Goal: Answer question/provide support: Share knowledge or assist other users

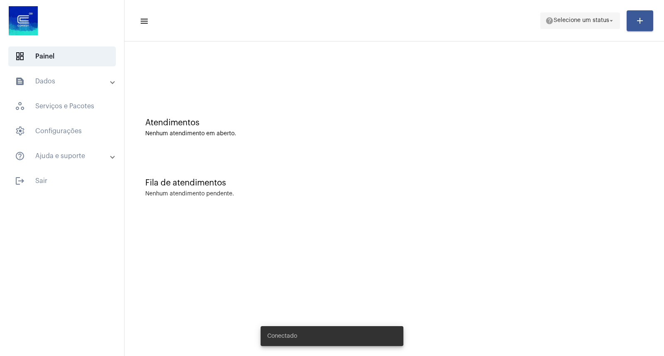
drag, startPoint x: 607, startPoint y: 38, endPoint x: 596, endPoint y: 22, distance: 19.8
click at [603, 35] on mat-toolbar "menu help Selecione um status arrow_drop_down add" at bounding box center [395, 21] width 540 height 42
click at [596, 22] on span "Selecione um status" at bounding box center [582, 21] width 56 height 6
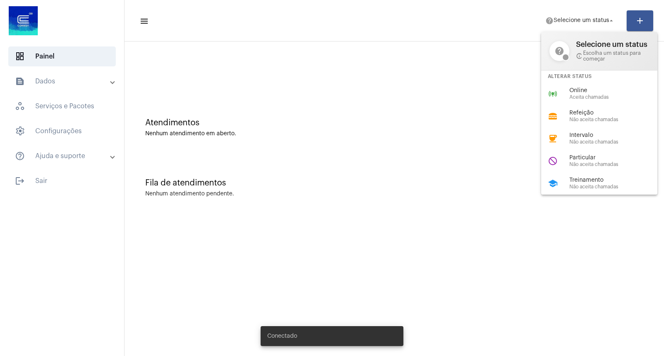
click at [563, 86] on div "online_prediction Online Aceita chamadas" at bounding box center [606, 94] width 130 height 22
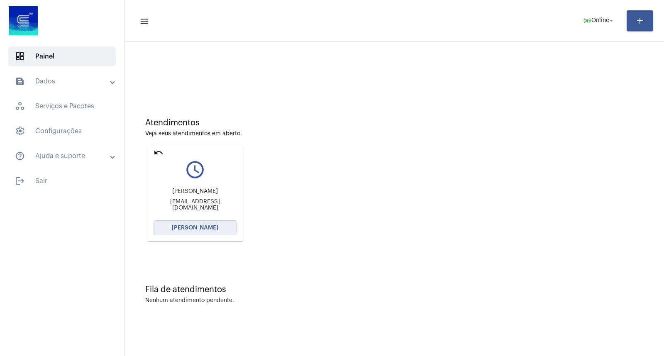
click at [187, 221] on button "[PERSON_NAME]" at bounding box center [195, 227] width 83 height 15
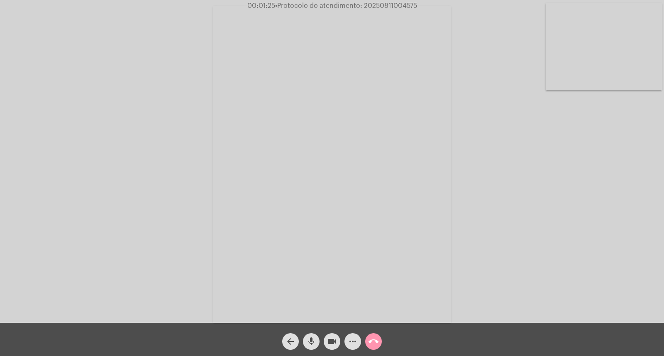
click at [384, 5] on span "• Protocolo do atendimento: 20250811004575" at bounding box center [346, 5] width 142 height 7
copy span "20250811004575"
click at [356, 343] on mat-icon "more_horiz" at bounding box center [353, 342] width 10 height 10
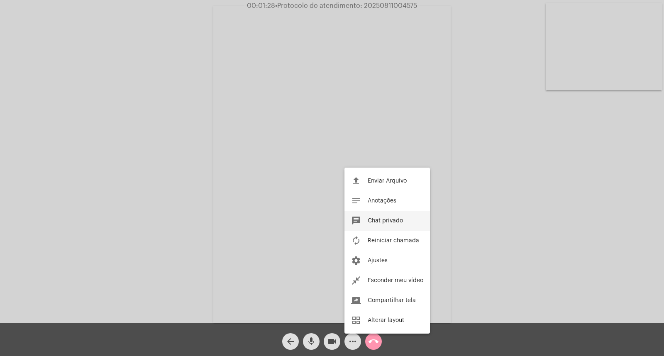
click at [389, 217] on button "chat Chat privado" at bounding box center [388, 221] width 86 height 20
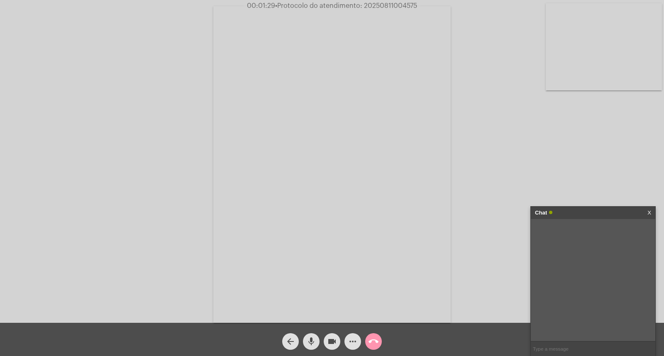
click at [546, 349] on input "text" at bounding box center [593, 349] width 125 height 15
paste input "20250811004575"
type input "20250811004575"
click at [648, 213] on link "X" at bounding box center [650, 213] width 4 height 12
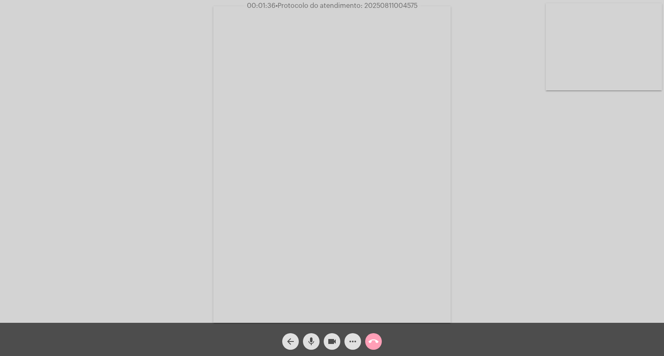
click at [370, 340] on mat-icon "call_end" at bounding box center [374, 342] width 10 height 10
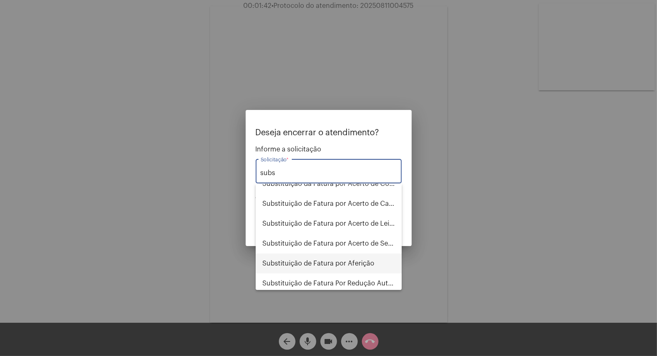
scroll to position [13, 0]
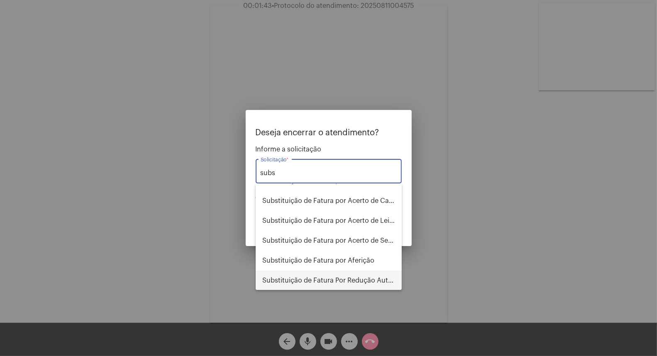
click at [335, 284] on span "Substituição de Fatura Por Redução Autorizada" at bounding box center [328, 281] width 133 height 20
type input "Substituição de Fatura Por Redução Autorizada"
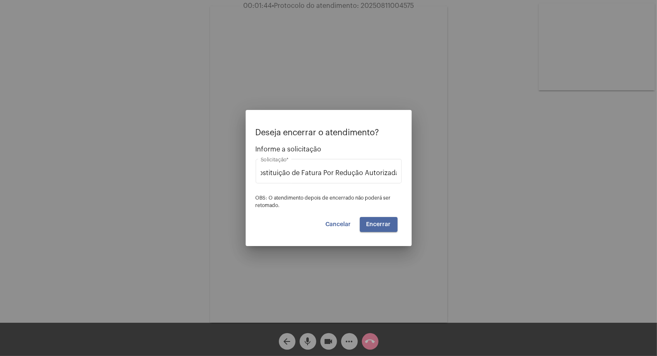
click at [387, 221] on button "Encerrar" at bounding box center [379, 224] width 38 height 15
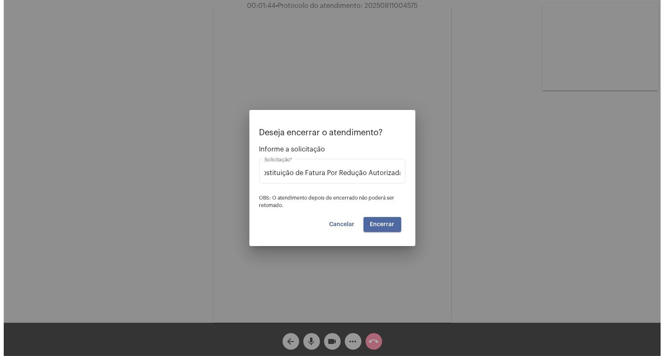
scroll to position [0, 0]
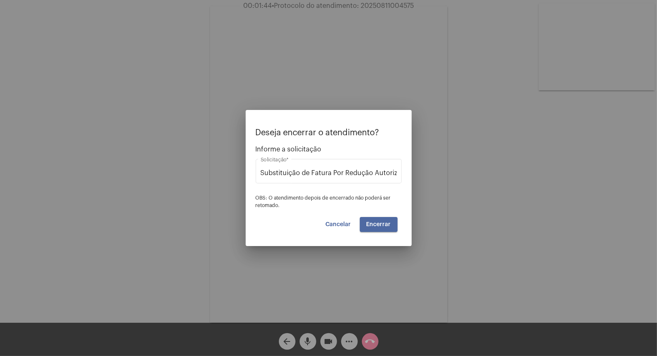
click at [386, 221] on button "Encerrar" at bounding box center [379, 224] width 38 height 15
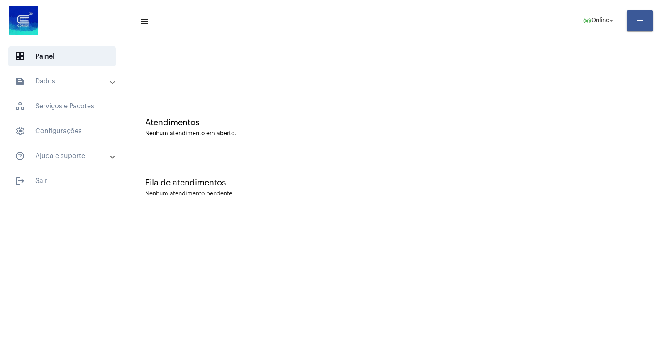
click at [259, 353] on mat-sidenav-content "menu online_prediction Online arrow_drop_down add Atendimentos Nenhum atendimen…" at bounding box center [395, 178] width 540 height 356
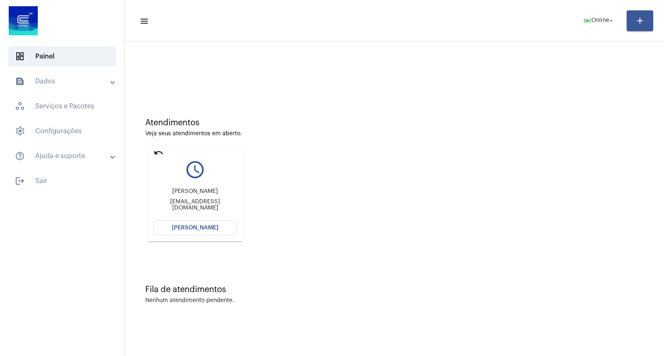
click at [193, 219] on mat-card "undo query_builder [PERSON_NAME] [EMAIL_ADDRESS][DOMAIN_NAME] [PERSON_NAME]" at bounding box center [194, 193] width 95 height 96
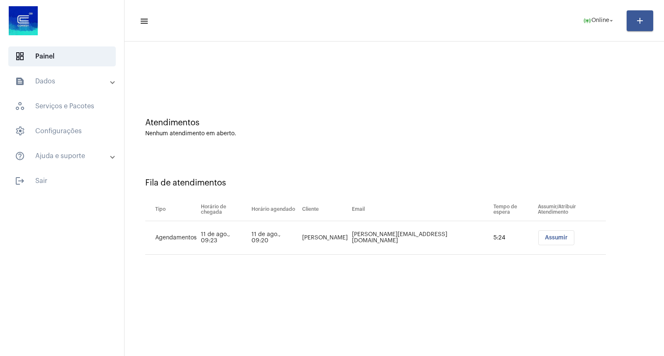
click at [570, 235] on button "Assumir" at bounding box center [556, 237] width 36 height 15
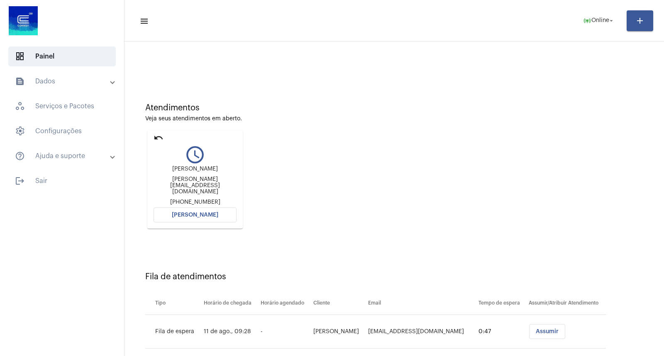
scroll to position [27, 0]
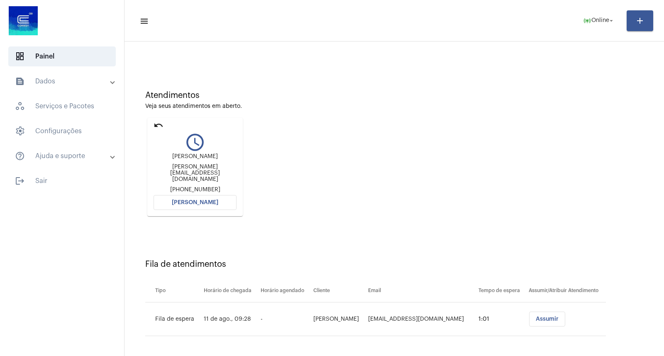
click at [208, 191] on mat-card "undo query_builder [PERSON_NAME] [PERSON_NAME][EMAIL_ADDRESS][DOMAIN_NAME] [PHO…" at bounding box center [194, 167] width 95 height 98
click at [211, 200] on span "[PERSON_NAME]" at bounding box center [195, 203] width 47 height 6
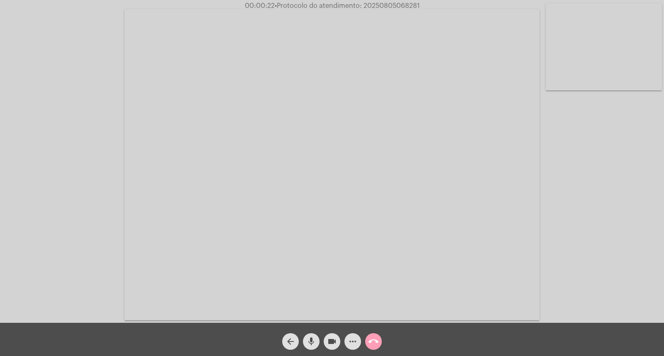
click at [375, 335] on span "call_end" at bounding box center [374, 341] width 10 height 17
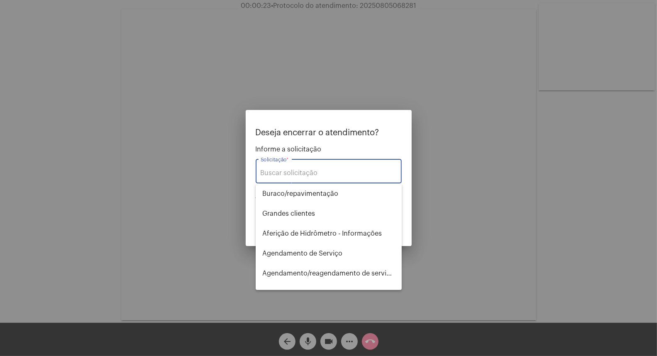
click at [325, 175] on input "Solicitação *" at bounding box center [329, 172] width 136 height 7
type input "l"
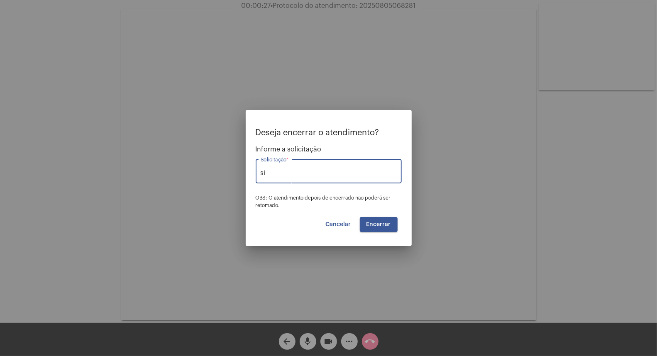
type input "s"
type input "Ligação Caiu"
click at [372, 217] on div "Deseja encerrar o atendimento? Informe a solicitação Ligação Caiu Solicitação *…" at bounding box center [329, 180] width 146 height 104
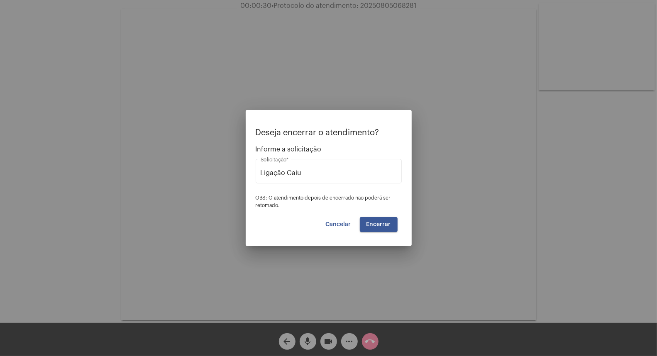
click at [373, 217] on div "Deseja encerrar o atendimento? Informe a solicitação Ligação Caiu Solicitação *…" at bounding box center [329, 180] width 146 height 104
click at [378, 220] on button "Encerrar" at bounding box center [379, 224] width 38 height 15
click at [378, 220] on video at bounding box center [328, 164] width 415 height 311
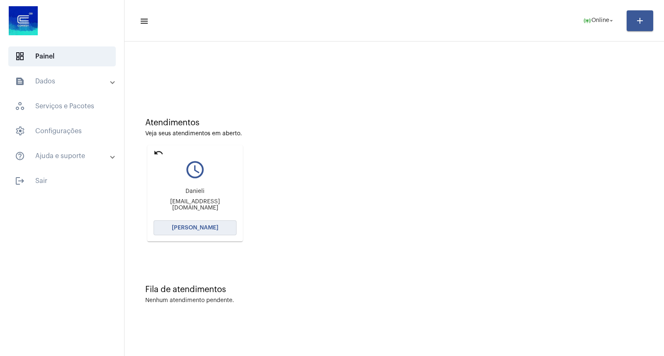
click at [188, 229] on span "[PERSON_NAME]" at bounding box center [195, 228] width 47 height 6
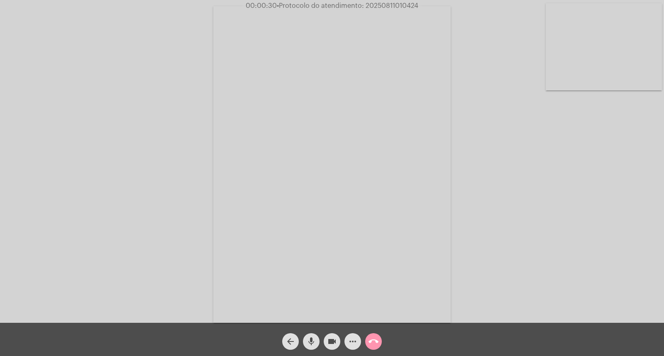
click at [572, 303] on div "Acessando Câmera e Microfone..." at bounding box center [332, 163] width 663 height 323
click at [376, 342] on mat-icon "call_end" at bounding box center [374, 342] width 10 height 10
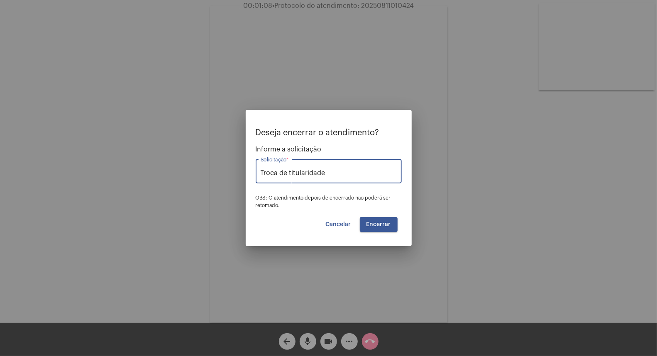
type input "Troca de titularidade"
click at [391, 222] on span "Encerrar" at bounding box center [379, 225] width 24 height 6
click at [391, 221] on button "Encerrar" at bounding box center [379, 224] width 38 height 15
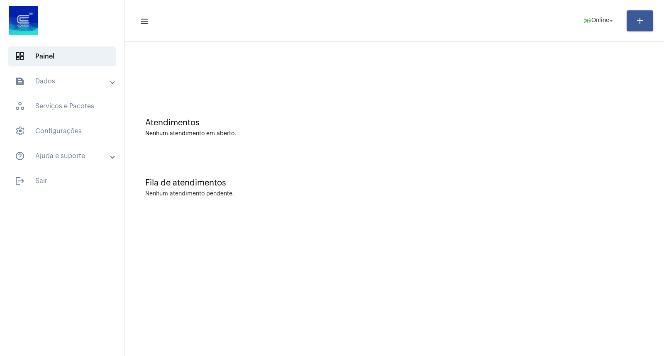
click at [419, 15] on mat-toolbar-row "menu online_prediction Online arrow_drop_down add" at bounding box center [395, 20] width 540 height 27
drag, startPoint x: 632, startPoint y: 213, endPoint x: 627, endPoint y: 215, distance: 4.7
click at [631, 214] on div "Atendimentos Nenhum atendimento em aberto. Fila de atendimentos Nenhum atendime…" at bounding box center [395, 130] width 540 height 176
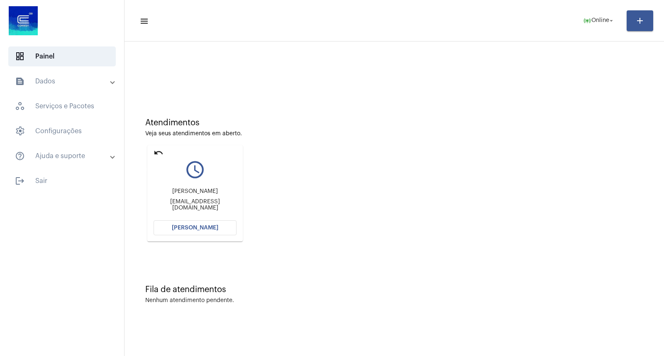
click at [162, 153] on mat-icon "undo" at bounding box center [159, 153] width 10 height 10
click at [221, 222] on button "[PERSON_NAME]" at bounding box center [195, 227] width 83 height 15
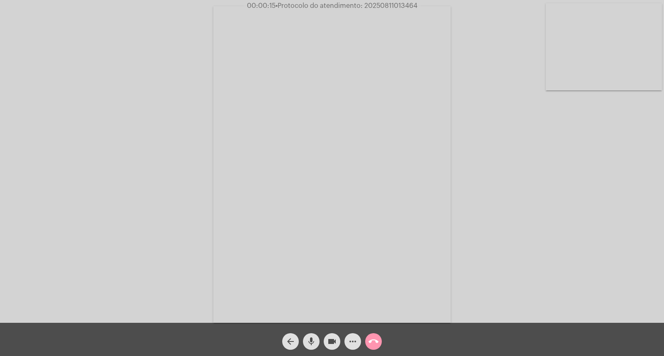
click at [377, 338] on mat-icon "call_end" at bounding box center [374, 342] width 10 height 10
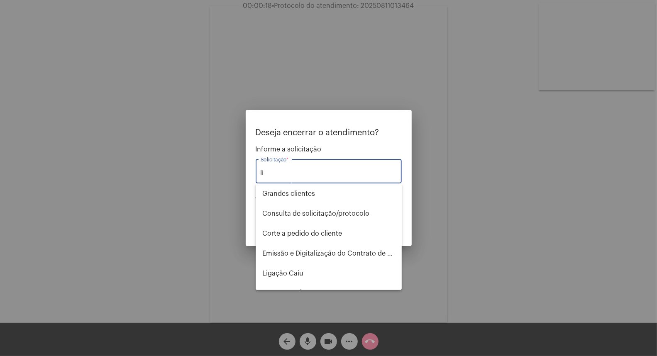
type input "l"
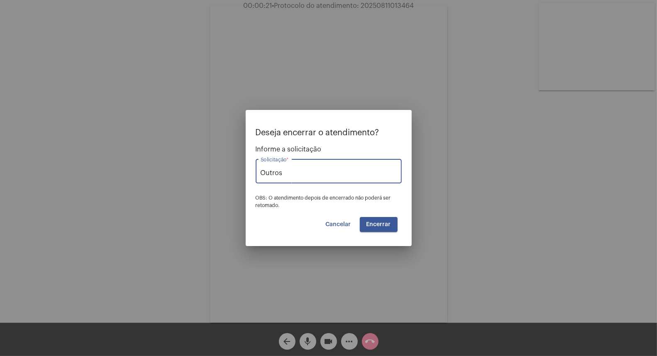
type input "Outros"
click at [380, 223] on span "Encerrar" at bounding box center [379, 225] width 24 height 6
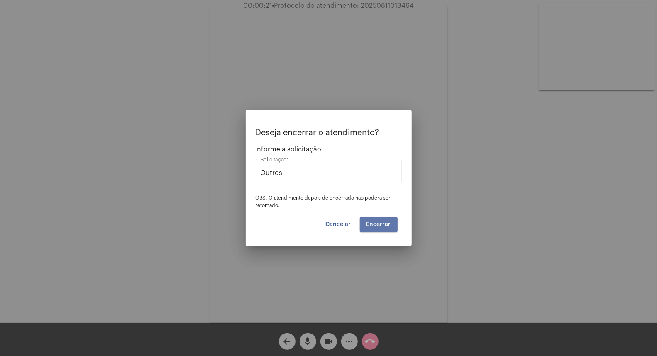
click at [380, 223] on span "Encerrar" at bounding box center [379, 225] width 24 height 6
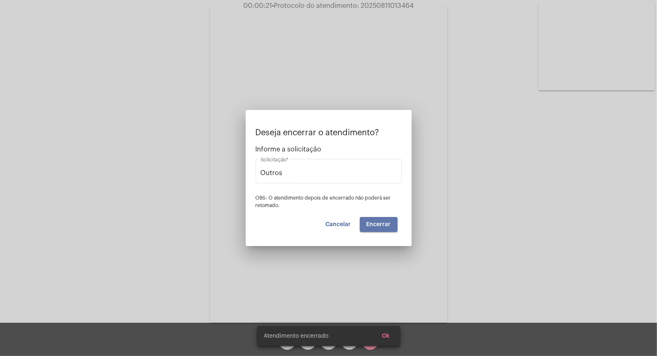
click at [380, 223] on span "Encerrar" at bounding box center [379, 225] width 24 height 6
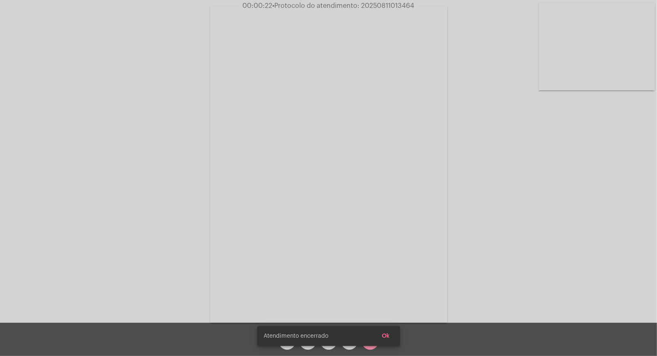
click at [380, 223] on video at bounding box center [328, 164] width 237 height 317
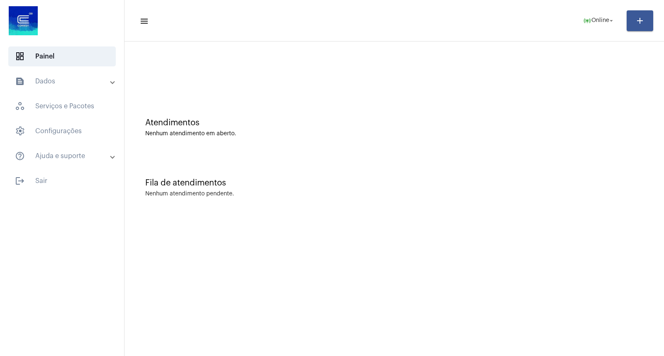
drag, startPoint x: 592, startPoint y: 5, endPoint x: 592, endPoint y: 15, distance: 10.0
click at [592, 5] on mat-toolbar "menu online_prediction Online arrow_drop_down add" at bounding box center [395, 21] width 540 height 42
drag, startPoint x: 592, startPoint y: 15, endPoint x: 592, endPoint y: 21, distance: 6.2
click at [592, 15] on span "online_prediction Online arrow_drop_down" at bounding box center [599, 20] width 32 height 15
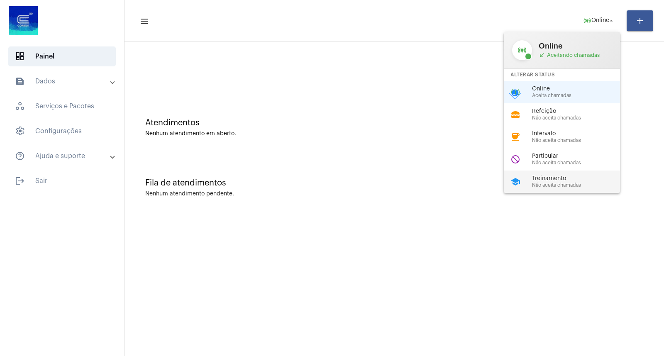
click at [569, 176] on span "Treinamento" at bounding box center [579, 179] width 95 height 6
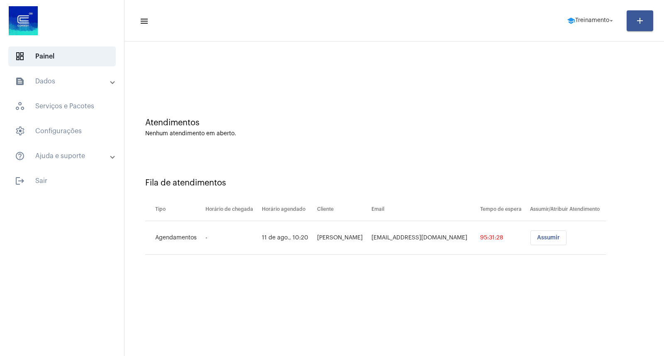
click at [573, 29] on mat-toolbar-row "menu school Treinamento arrow_drop_down add" at bounding box center [395, 20] width 540 height 27
click at [574, 27] on span "school Treinamento arrow_drop_down" at bounding box center [591, 20] width 48 height 15
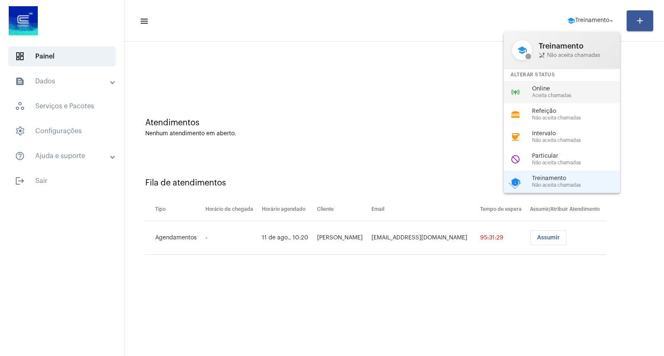
click at [550, 98] on div "online_prediction Online Aceita chamadas" at bounding box center [569, 92] width 130 height 22
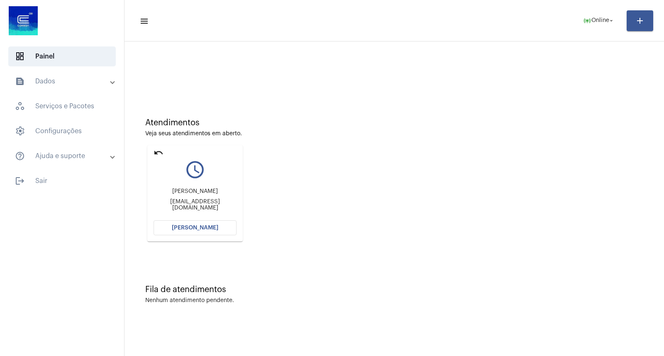
click at [537, 29] on mat-toolbar-row "menu online_prediction Online arrow_drop_down add" at bounding box center [395, 20] width 540 height 27
click at [211, 225] on span "[PERSON_NAME]" at bounding box center [195, 228] width 47 height 6
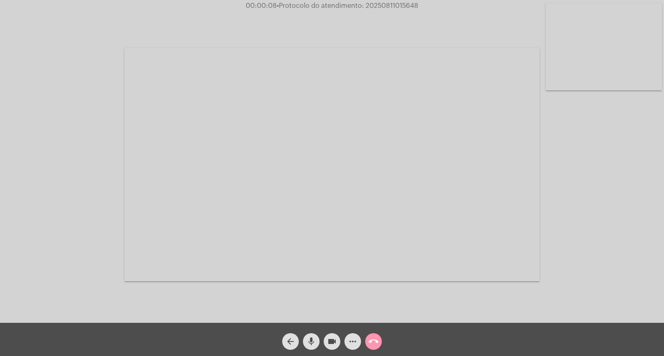
click at [312, 349] on span "mic" at bounding box center [311, 341] width 10 height 17
click at [309, 341] on mat-icon "mic_off" at bounding box center [311, 342] width 10 height 10
click at [309, 341] on mat-icon "mic" at bounding box center [311, 342] width 10 height 10
click at [309, 341] on mat-icon "mic_off" at bounding box center [311, 342] width 10 height 10
click at [309, 341] on mat-icon "mic" at bounding box center [311, 342] width 10 height 10
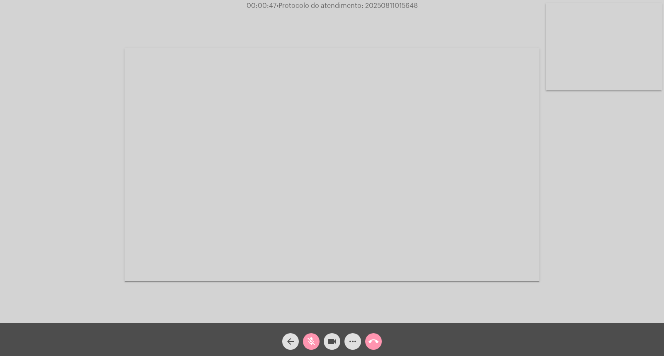
click at [309, 341] on mat-icon "mic_off" at bounding box center [311, 342] width 10 height 10
click at [311, 338] on mat-icon "mic" at bounding box center [311, 342] width 10 height 10
click at [311, 338] on mat-icon "mic_off" at bounding box center [311, 342] width 10 height 10
click at [371, 344] on mat-icon "call_end" at bounding box center [374, 342] width 10 height 10
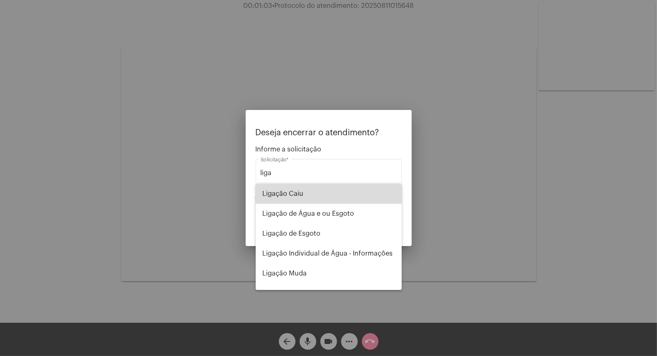
click at [330, 201] on span "Ligação Caiu" at bounding box center [328, 194] width 133 height 20
type input "Ligação Caiu"
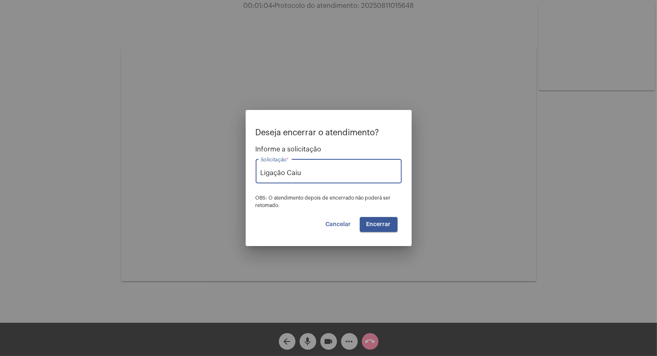
click at [390, 221] on button "Encerrar" at bounding box center [379, 224] width 38 height 15
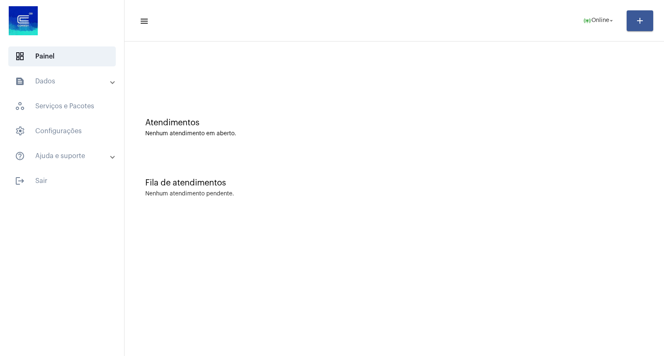
click at [347, 162] on div "Fila de atendimentos Nenhum atendimento pendente." at bounding box center [394, 184] width 531 height 60
click at [321, 142] on div "Atendimentos Nenhum atendimento em aberto." at bounding box center [394, 123] width 531 height 60
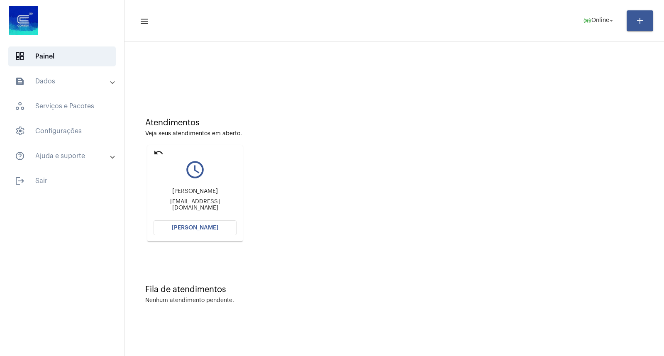
click at [153, 148] on mat-card "undo query_builder [PERSON_NAME] [PERSON_NAME][EMAIL_ADDRESS][DOMAIN_NAME] [PER…" at bounding box center [194, 193] width 95 height 96
click at [162, 159] on body "dashboard Painel text_snippet_outlined Dados history_outlined Histórico schedul…" at bounding box center [332, 178] width 664 height 356
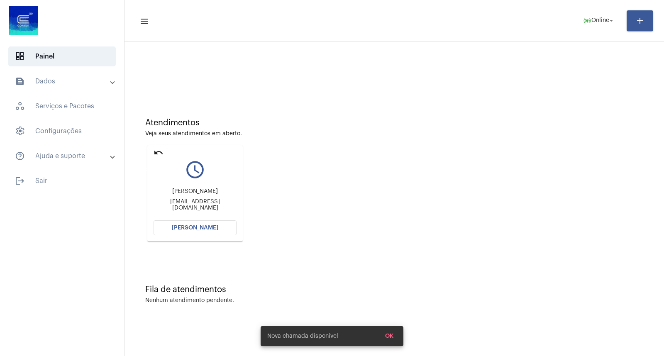
click at [159, 150] on mat-icon "undo" at bounding box center [159, 153] width 10 height 10
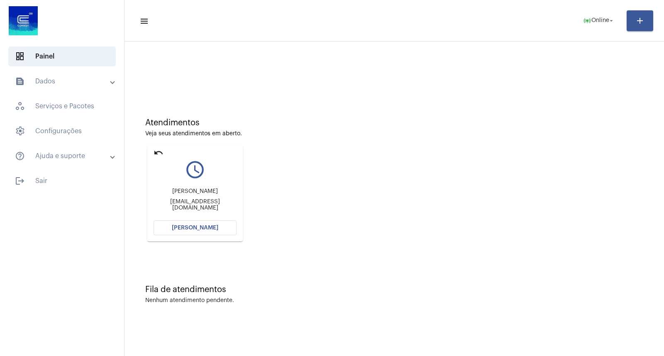
click at [157, 154] on mat-icon "undo" at bounding box center [159, 153] width 10 height 10
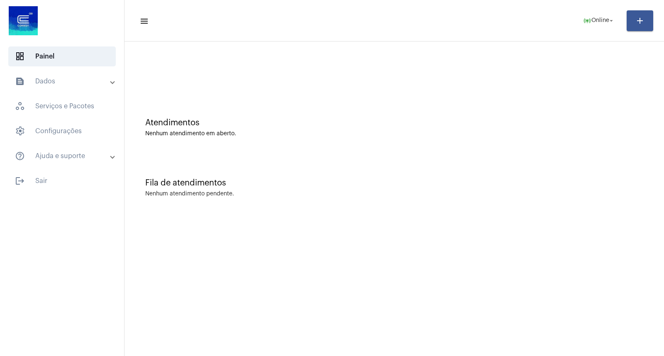
click at [364, 100] on div "Atendimentos Nenhum atendimento em aberto." at bounding box center [394, 123] width 531 height 60
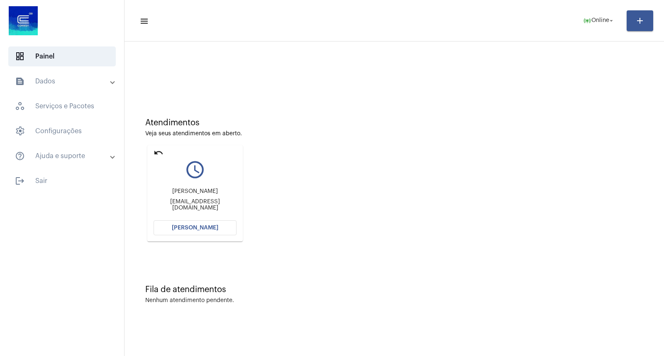
click at [155, 152] on mat-icon "undo" at bounding box center [159, 153] width 10 height 10
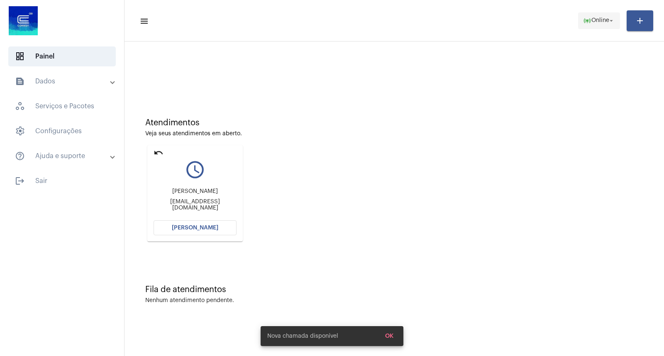
click at [607, 25] on span "online_prediction Online arrow_drop_down" at bounding box center [599, 20] width 32 height 15
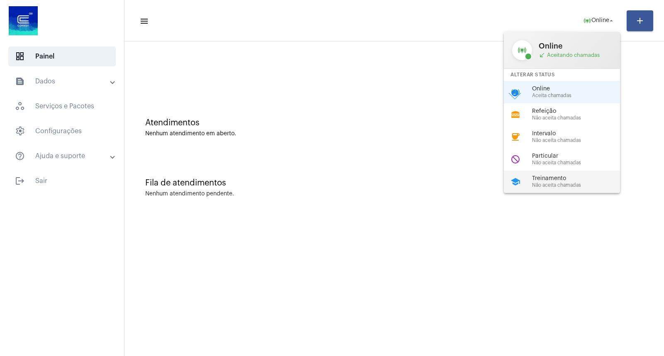
click at [534, 179] on span "Treinamento" at bounding box center [579, 179] width 95 height 6
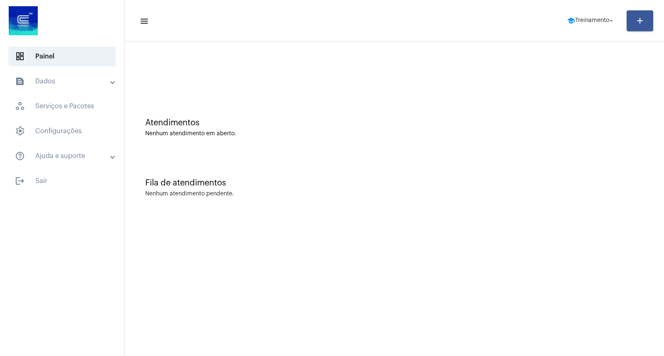
click at [548, 17] on mat-toolbar-row "menu school Treinamento arrow_drop_down add" at bounding box center [395, 20] width 540 height 27
click at [576, 17] on span "school Treinamento arrow_drop_down" at bounding box center [591, 20] width 48 height 15
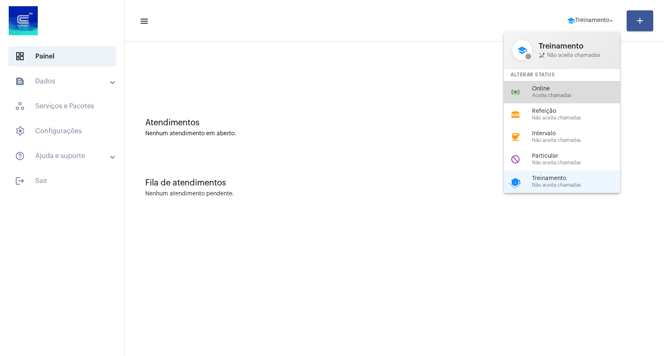
click at [550, 93] on span "Aceita chamadas" at bounding box center [579, 95] width 95 height 5
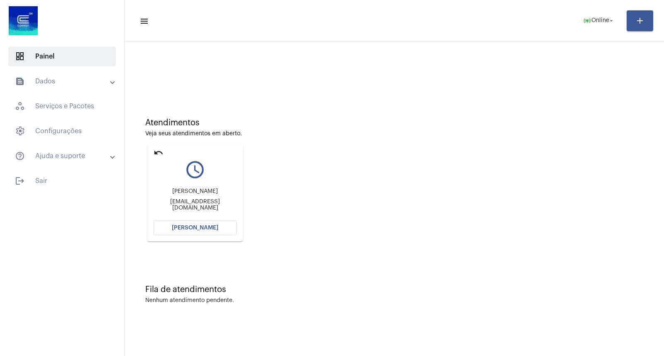
click at [156, 150] on mat-icon "undo" at bounding box center [159, 153] width 10 height 10
click at [162, 157] on mat-icon "undo" at bounding box center [159, 153] width 10 height 10
click at [592, 18] on span "Online" at bounding box center [601, 21] width 18 height 6
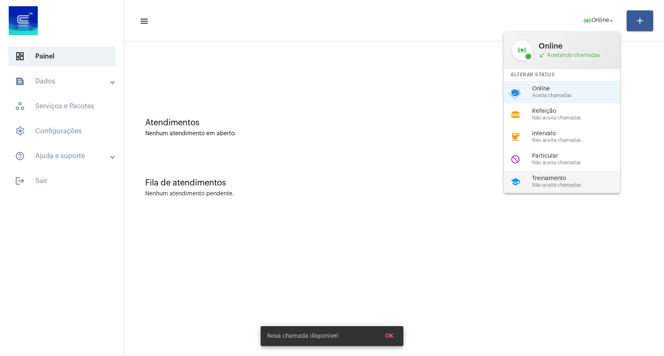
click at [545, 180] on span "Treinamento" at bounding box center [579, 179] width 95 height 6
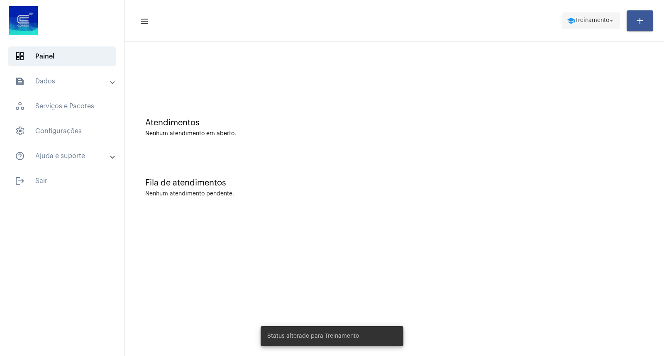
click at [583, 27] on span "school Treinamento arrow_drop_down" at bounding box center [591, 20] width 48 height 15
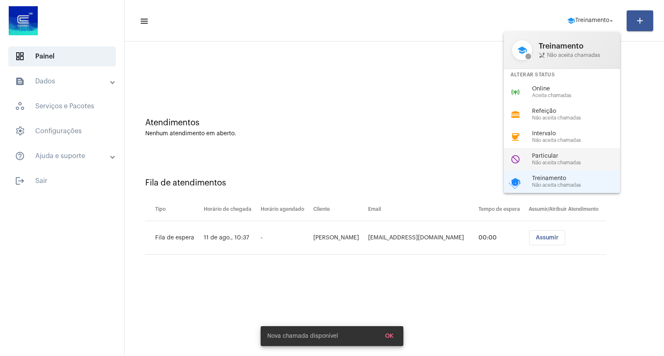
click at [547, 151] on div "do_not_disturb Particular Não aceita chamadas" at bounding box center [569, 159] width 130 height 22
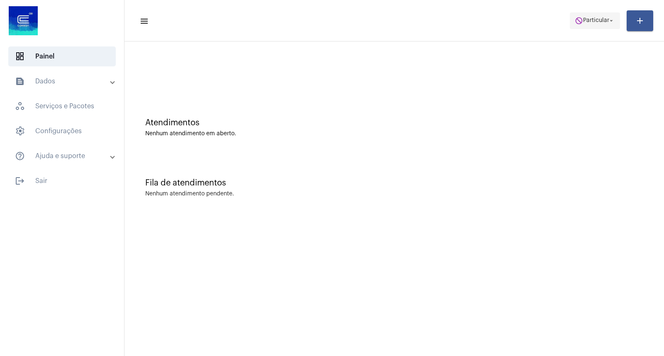
click at [597, 15] on span "do_not_disturb Particular arrow_drop_down" at bounding box center [595, 20] width 40 height 15
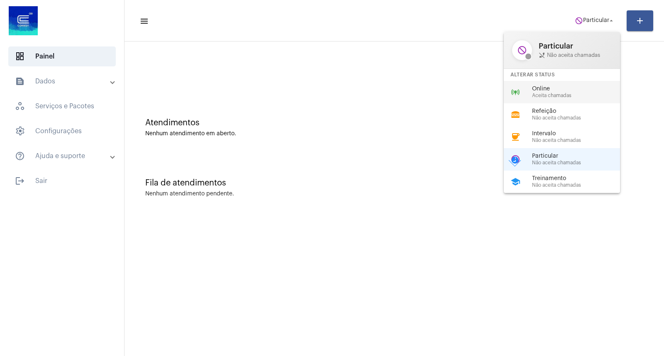
click at [574, 82] on div "online_prediction Online Aceita chamadas" at bounding box center [569, 92] width 130 height 22
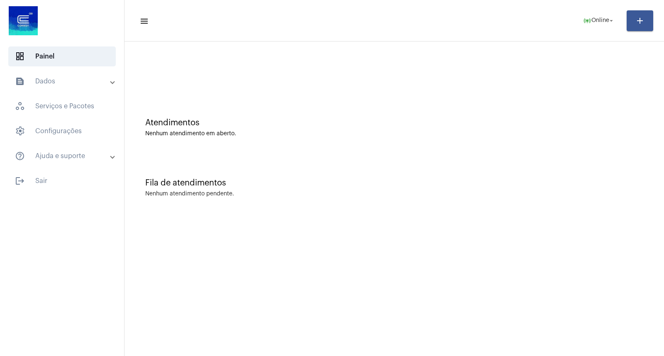
click at [132, 76] on div at bounding box center [394, 70] width 531 height 48
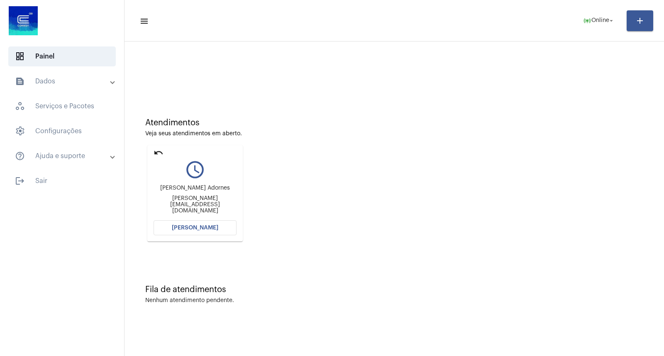
click at [209, 272] on div "Fila de atendimentos Nenhum atendimento pendente." at bounding box center [394, 290] width 531 height 60
click at [192, 225] on span "[PERSON_NAME]" at bounding box center [195, 228] width 47 height 6
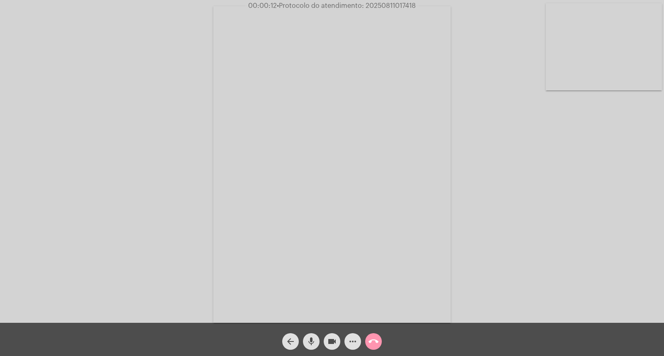
click at [561, 279] on div "Acessando Câmera e Microfone..." at bounding box center [332, 163] width 663 height 323
click at [106, 131] on div "Acessando Câmera e Microfone..." at bounding box center [332, 163] width 663 height 323
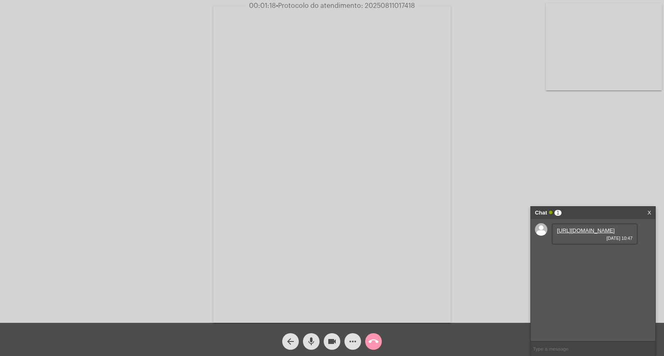
click at [575, 234] on link "[URL][DOMAIN_NAME]" at bounding box center [586, 231] width 58 height 6
click at [596, 257] on link "[URL][DOMAIN_NAME]" at bounding box center [586, 254] width 58 height 6
click at [595, 281] on link "[URL][DOMAIN_NAME]" at bounding box center [586, 278] width 58 height 6
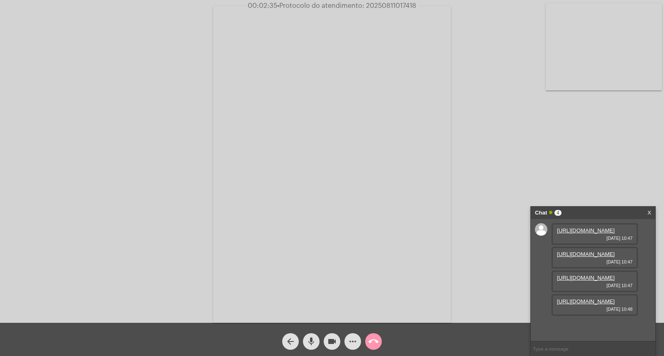
click at [595, 305] on link "[URL][DOMAIN_NAME]" at bounding box center [586, 302] width 58 height 6
click at [378, 5] on span "• Protocolo do atendimento: 20250811017418" at bounding box center [347, 5] width 139 height 7
copy span "20250811017418"
click at [461, 156] on div "Acessando Câmera e Microfone..." at bounding box center [332, 163] width 663 height 323
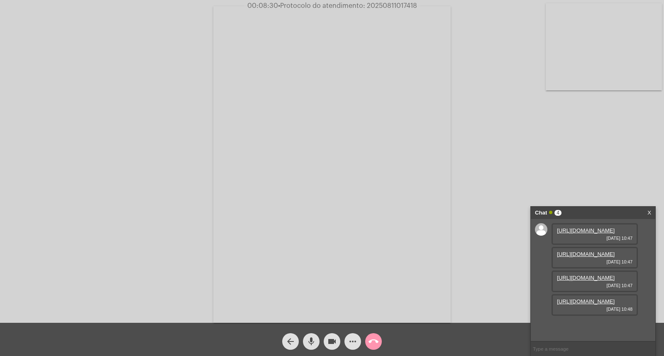
click at [349, 344] on mat-icon "more_horiz" at bounding box center [353, 342] width 10 height 10
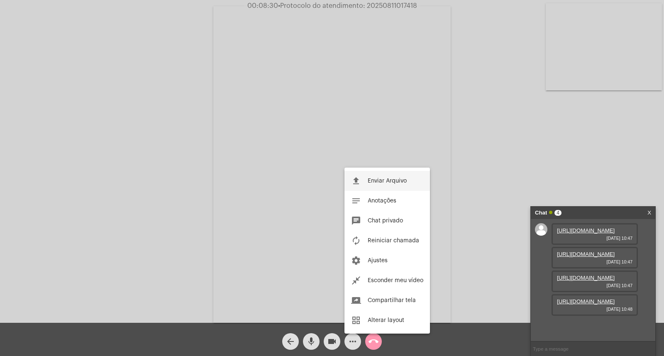
click at [375, 187] on button "file_upload Enviar Arquivo" at bounding box center [388, 181] width 86 height 20
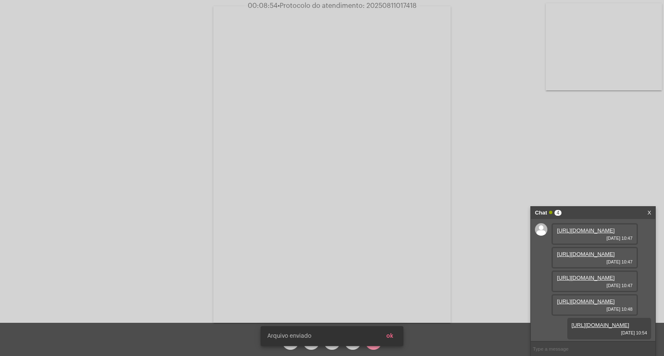
scroll to position [94, 0]
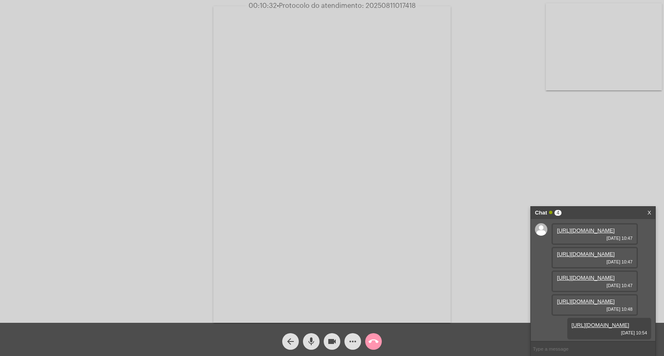
click at [561, 345] on input "text" at bounding box center [593, 349] width 125 height 15
click at [370, 334] on span "call_end" at bounding box center [374, 341] width 10 height 17
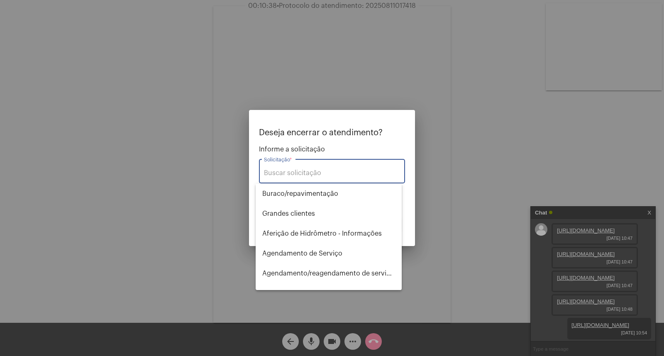
click at [318, 171] on input "Solicitação *" at bounding box center [332, 172] width 136 height 7
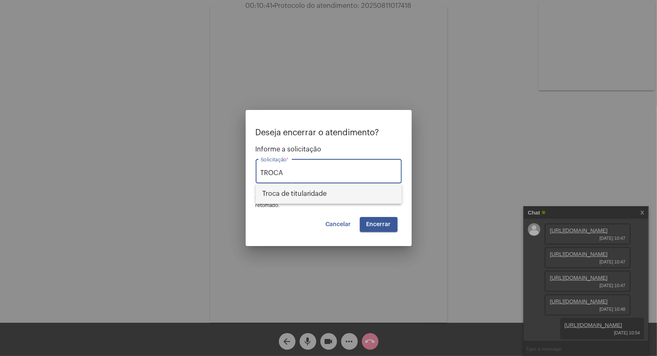
click at [333, 187] on span "Troca de titularidade" at bounding box center [328, 194] width 133 height 20
type input "Troca de titularidade"
click at [381, 226] on span "Encerrar" at bounding box center [379, 225] width 24 height 6
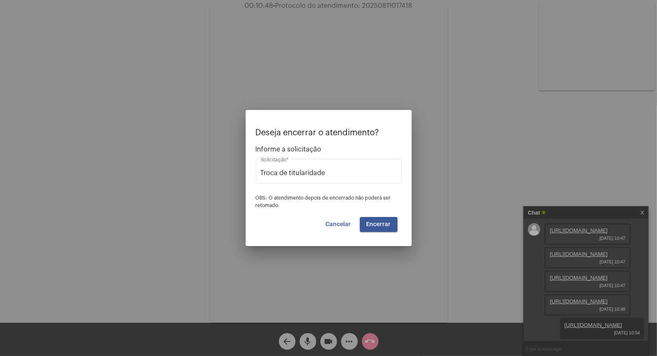
click at [381, 226] on span "Encerrar" at bounding box center [379, 225] width 24 height 6
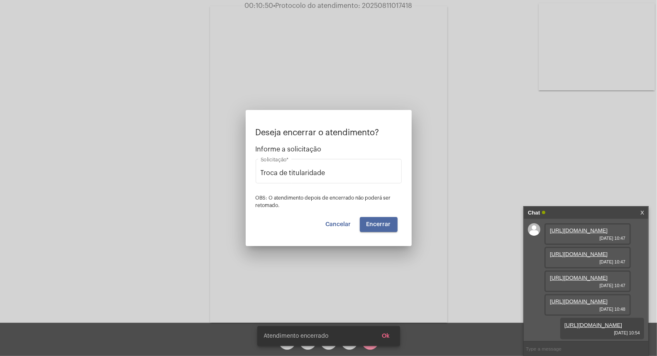
click at [381, 226] on span "Encerrar" at bounding box center [379, 225] width 24 height 6
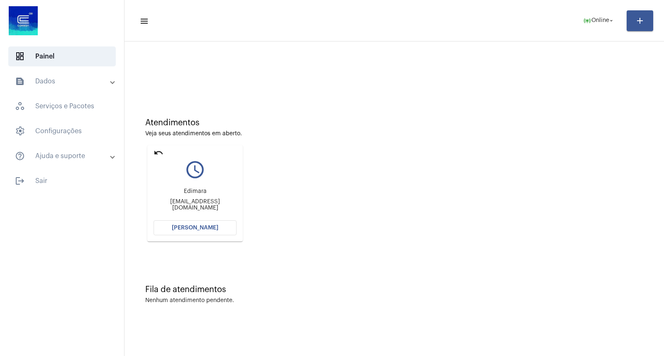
click at [204, 235] on mat-card "undo query_builder [PERSON_NAME] [PERSON_NAME][EMAIL_ADDRESS][DOMAIN_NAME] [PER…" at bounding box center [194, 193] width 95 height 96
click at [206, 234] on button "[PERSON_NAME]" at bounding box center [195, 227] width 83 height 15
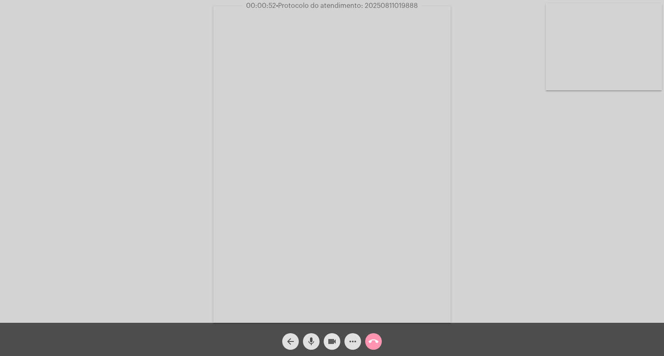
click at [333, 341] on mat-icon "videocam" at bounding box center [332, 342] width 10 height 10
click at [333, 341] on mat-icon "videocam_off" at bounding box center [332, 342] width 10 height 10
click at [326, 346] on button "videocam" at bounding box center [332, 341] width 17 height 17
click at [326, 346] on button "videocam_off" at bounding box center [332, 341] width 17 height 17
click at [313, 345] on mat-icon "mic" at bounding box center [311, 342] width 10 height 10
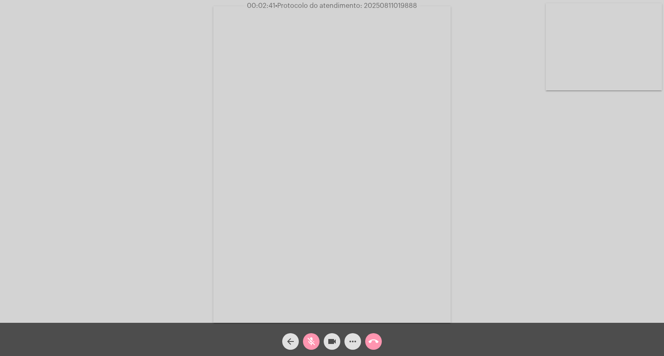
click at [607, 33] on video at bounding box center [604, 46] width 116 height 87
click at [140, 210] on video at bounding box center [102, 163] width 116 height 155
click at [314, 342] on mat-icon "mic_off" at bounding box center [311, 342] width 10 height 10
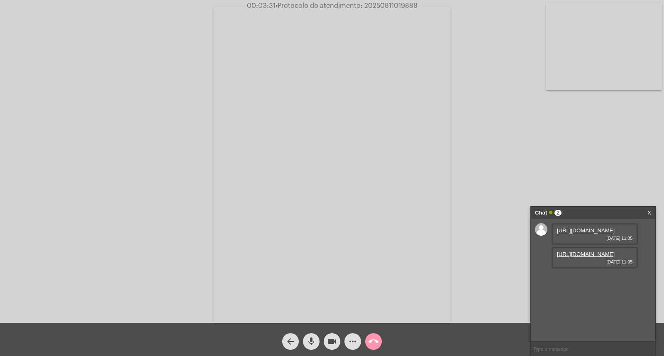
click at [596, 257] on link "[URL][DOMAIN_NAME]" at bounding box center [586, 254] width 58 height 6
click at [594, 230] on link "[URL][DOMAIN_NAME]" at bounding box center [586, 231] width 58 height 6
click at [385, 3] on span "• Protocolo do atendimento: 20250811019888" at bounding box center [347, 5] width 142 height 7
copy span "20250811019888"
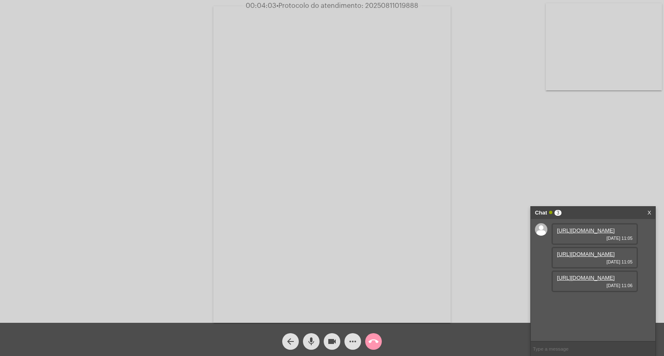
scroll to position [7, 0]
click at [553, 292] on div "[URL][DOMAIN_NAME] [DATE] 11:06" at bounding box center [595, 282] width 86 height 22
click at [563, 281] on link "[URL][DOMAIN_NAME]" at bounding box center [586, 278] width 58 height 6
click at [308, 341] on mat-icon "mic" at bounding box center [311, 342] width 10 height 10
drag, startPoint x: 325, startPoint y: 343, endPoint x: 235, endPoint y: 200, distance: 168.7
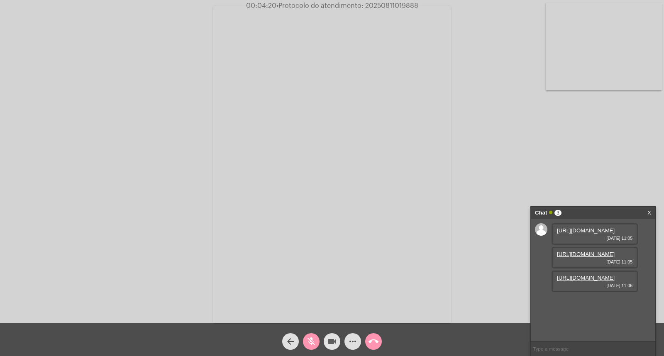
click at [325, 340] on button "videocam" at bounding box center [332, 341] width 17 height 17
click at [326, 349] on div "videocam_off" at bounding box center [332, 339] width 21 height 21
click at [309, 342] on mat-icon "mic_off" at bounding box center [311, 342] width 10 height 10
click at [353, 341] on mat-icon "more_horiz" at bounding box center [353, 342] width 10 height 10
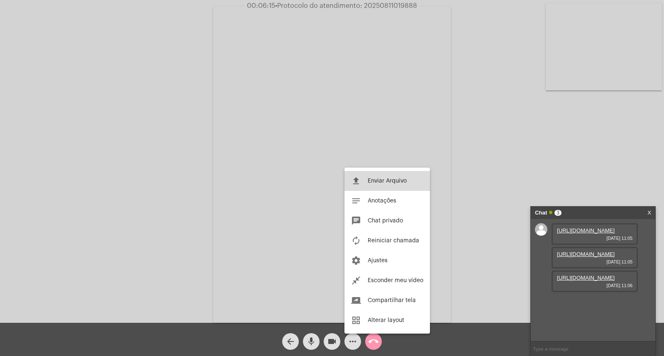
click at [374, 186] on button "file_upload Enviar Arquivo" at bounding box center [388, 181] width 86 height 20
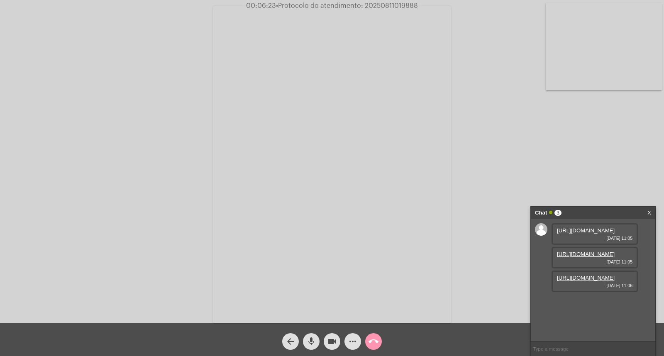
click at [347, 345] on button "more_horiz" at bounding box center [353, 341] width 17 height 17
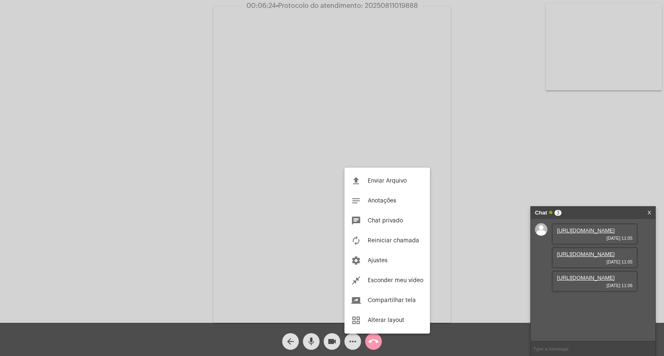
click at [386, 180] on span "Enviar Arquivo" at bounding box center [387, 181] width 39 height 6
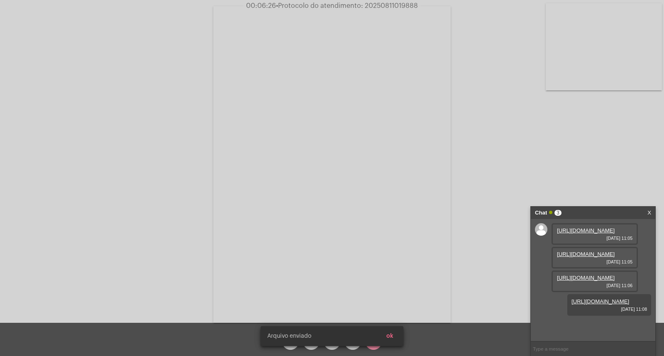
scroll to position [51, 0]
click at [396, 337] on button "ok" at bounding box center [390, 336] width 20 height 15
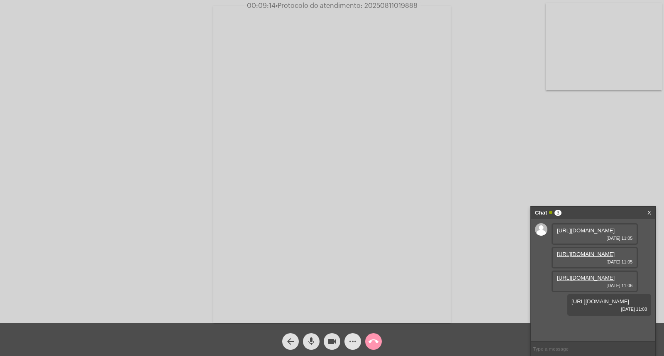
click at [352, 336] on span "more_horiz" at bounding box center [353, 341] width 10 height 17
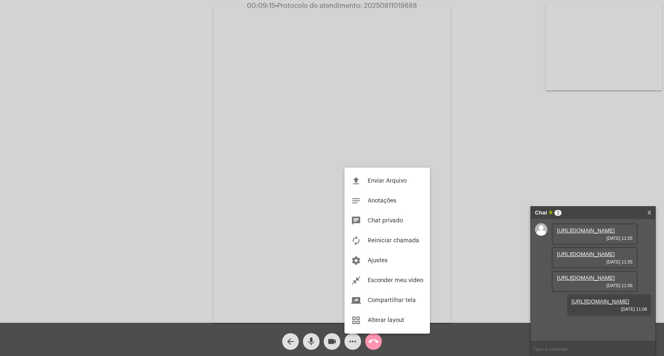
click at [376, 179] on span "Enviar Arquivo" at bounding box center [387, 181] width 39 height 6
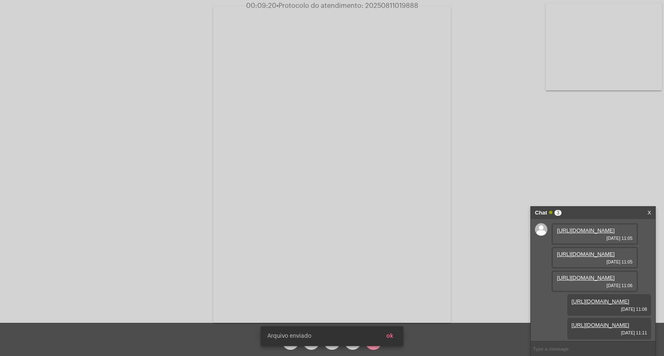
scroll to position [94, 0]
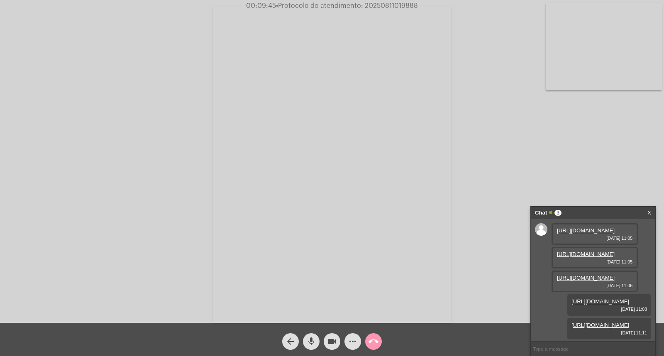
click at [372, 344] on mat-icon "call_end" at bounding box center [374, 342] width 10 height 10
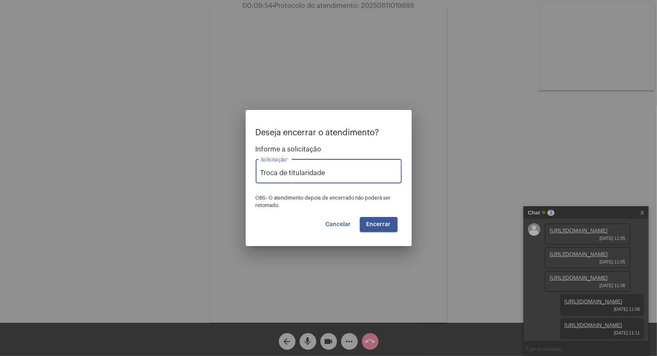
type input "Troca de titularidade"
click at [371, 225] on span "Encerrar" at bounding box center [379, 225] width 24 height 6
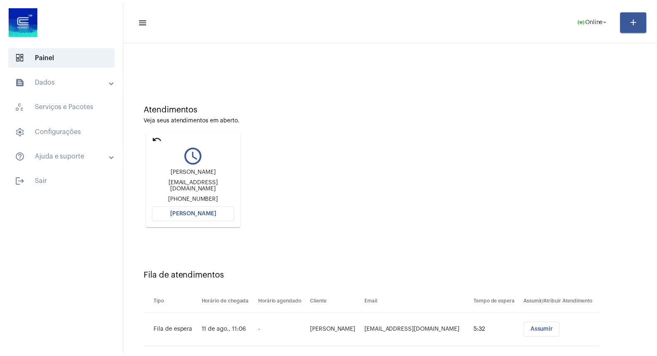
scroll to position [27, 0]
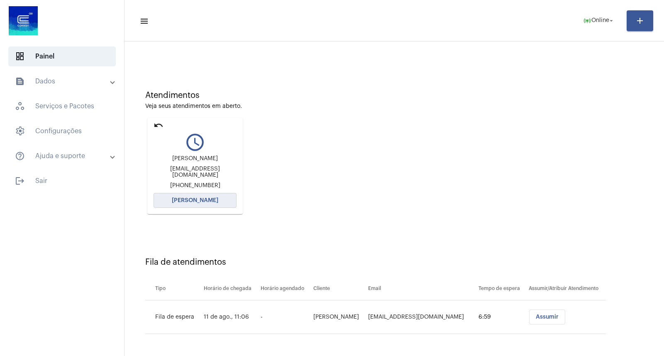
click at [207, 204] on button "[PERSON_NAME]" at bounding box center [195, 200] width 83 height 15
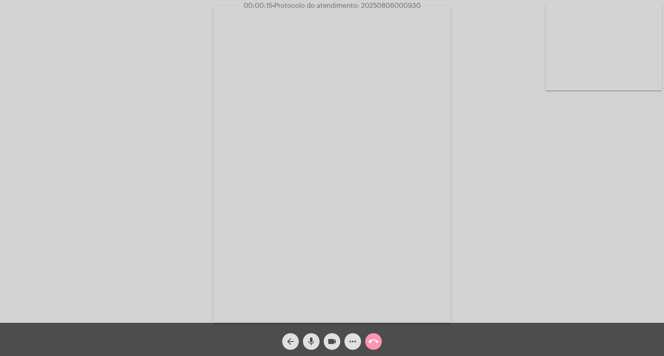
click at [595, 278] on div "Acessando Câmera e Microfone..." at bounding box center [332, 163] width 663 height 323
click at [317, 340] on button "mic" at bounding box center [311, 341] width 17 height 17
click at [536, 224] on div "Acessando Câmera e Microfone..." at bounding box center [332, 163] width 663 height 323
click at [316, 338] on button "mic_off" at bounding box center [311, 341] width 17 height 17
click at [316, 338] on button "mic" at bounding box center [311, 341] width 17 height 17
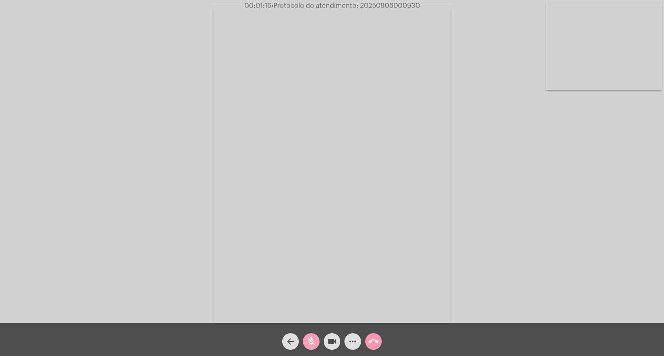
click at [316, 338] on button "mic_off" at bounding box center [311, 341] width 17 height 17
click at [316, 338] on button "mic" at bounding box center [311, 341] width 17 height 17
click at [316, 338] on button "mic_off" at bounding box center [311, 341] width 17 height 17
click at [371, 340] on mat-icon "call_end" at bounding box center [374, 342] width 10 height 10
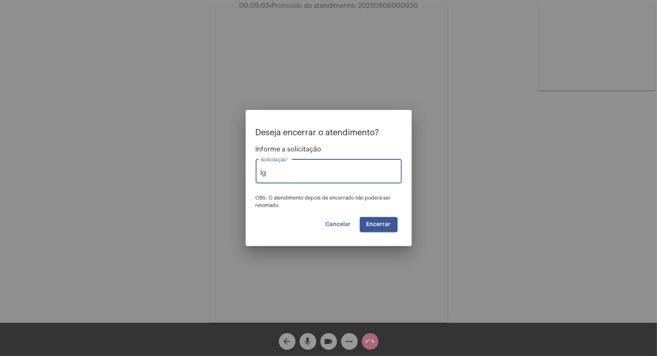
type input "l"
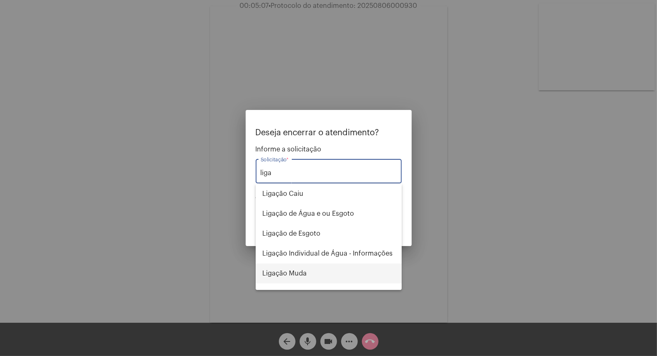
click at [365, 269] on span "Ligação Muda" at bounding box center [328, 274] width 133 height 20
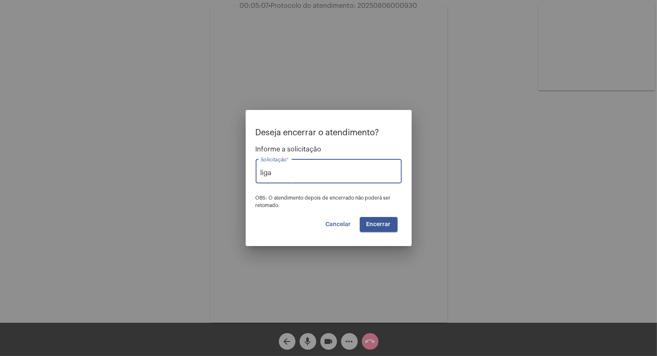
type input "Ligação Muda"
click at [360, 226] on div "Cancelar Encerrar" at bounding box center [329, 224] width 138 height 15
click at [374, 227] on span "Encerrar" at bounding box center [379, 225] width 24 height 6
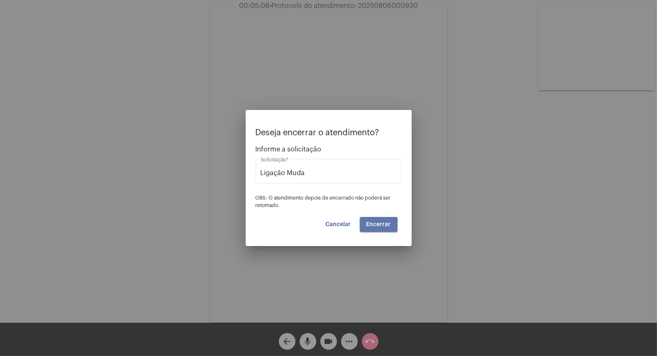
click at [374, 227] on span "Encerrar" at bounding box center [379, 225] width 24 height 6
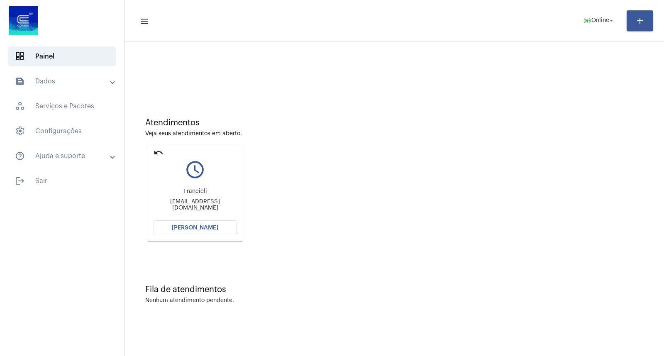
drag, startPoint x: 255, startPoint y: 284, endPoint x: 202, endPoint y: 73, distance: 217.1
click at [202, 73] on div at bounding box center [394, 74] width 498 height 6
click at [230, 228] on button "[PERSON_NAME]" at bounding box center [195, 227] width 83 height 15
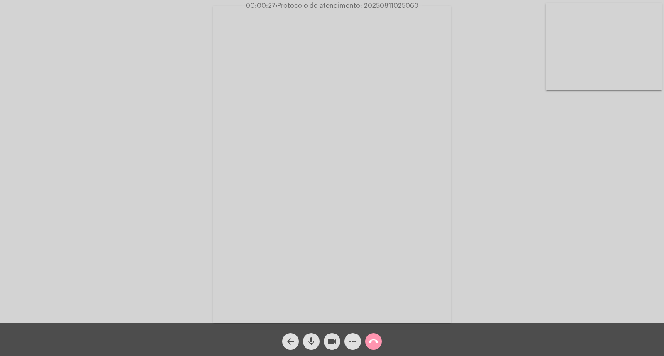
click at [480, 214] on div "Acessando Câmera e Microfone..." at bounding box center [332, 163] width 663 height 323
click at [379, 3] on span "• Protocolo do atendimento: 20250811025060" at bounding box center [347, 5] width 144 height 7
click at [392, 5] on span "• Protocolo do atendimento: 20250811025060" at bounding box center [347, 5] width 144 height 7
click at [375, 336] on span "call_end" at bounding box center [374, 341] width 10 height 17
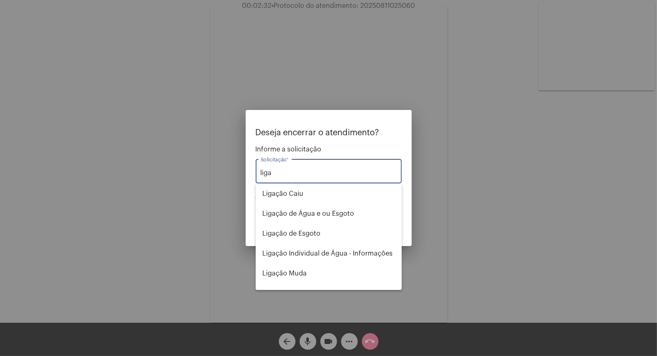
scroll to position [33, 0]
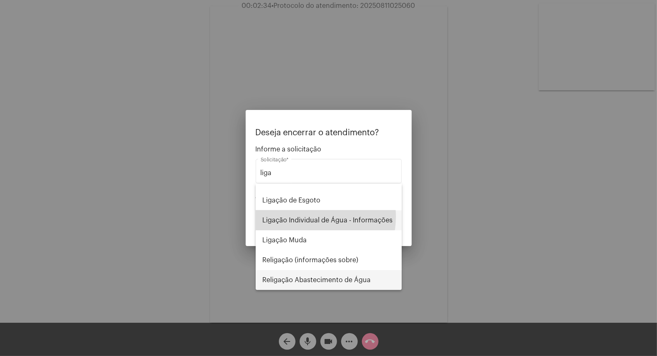
drag, startPoint x: 311, startPoint y: 217, endPoint x: 342, endPoint y: 218, distance: 31.6
click at [311, 217] on span "Ligação Individual de Água - Informações" at bounding box center [328, 220] width 133 height 20
type input "Ligação Individual de Água - Informações"
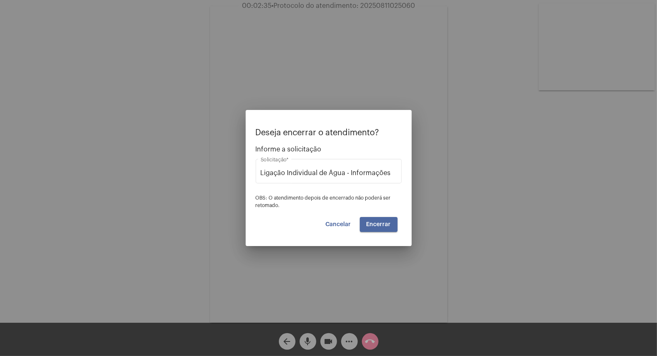
click at [384, 220] on button "Encerrar" at bounding box center [379, 224] width 38 height 15
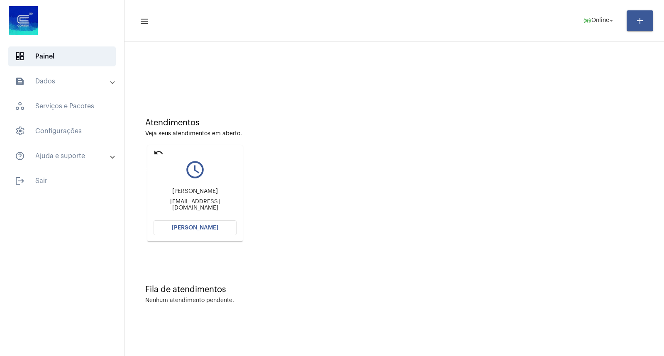
drag, startPoint x: 154, startPoint y: 153, endPoint x: 180, endPoint y: 157, distance: 26.1
click at [160, 155] on mat-icon "undo" at bounding box center [159, 153] width 10 height 10
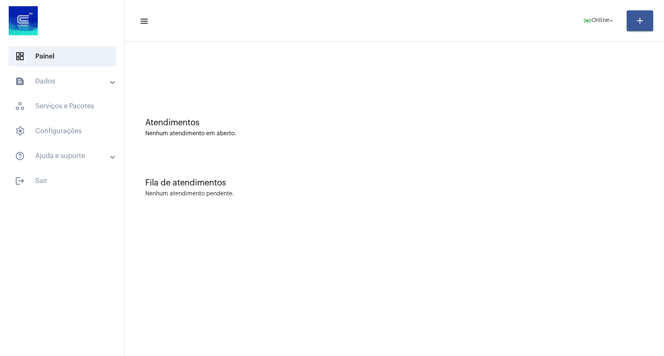
click at [637, 125] on div "Atendimentos" at bounding box center [394, 122] width 498 height 9
click at [557, 56] on div at bounding box center [394, 70] width 531 height 48
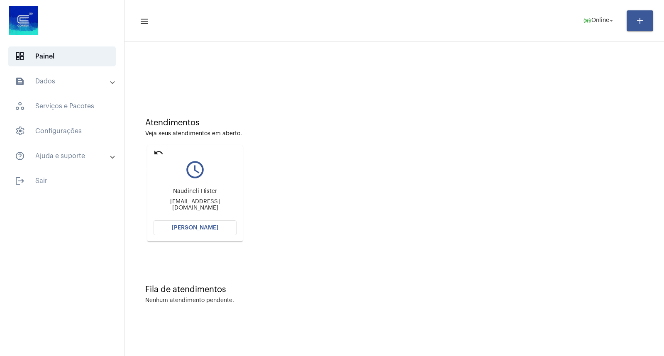
click at [156, 149] on mat-icon "undo" at bounding box center [159, 153] width 10 height 10
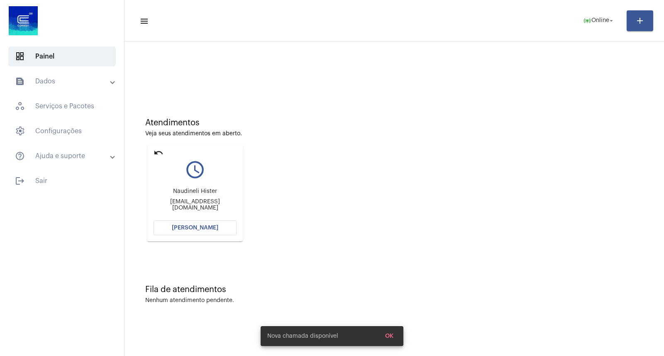
click at [160, 151] on mat-icon "undo" at bounding box center [159, 153] width 10 height 10
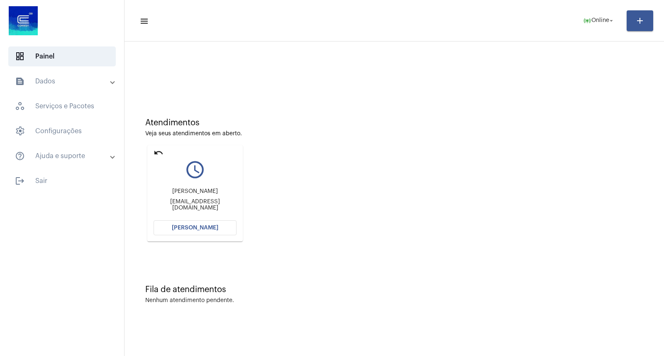
click at [213, 238] on mat-card "undo query_builder [PERSON_NAME] [EMAIL_ADDRESS][DOMAIN_NAME] [PERSON_NAME]" at bounding box center [194, 193] width 95 height 96
click at [212, 230] on button "[PERSON_NAME]" at bounding box center [195, 227] width 83 height 15
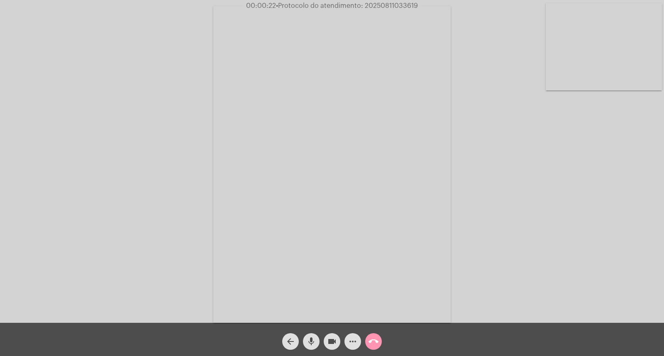
click at [568, 252] on div "Acessando Câmera e Microfone..." at bounding box center [332, 163] width 663 height 323
click at [310, 337] on mat-icon "mic" at bounding box center [311, 342] width 10 height 10
click at [316, 337] on mat-icon "mic_off" at bounding box center [311, 342] width 10 height 10
click at [374, 351] on div "arrow_back mic videocam more_horiz call_end" at bounding box center [332, 339] width 664 height 33
click at [374, 343] on mat-icon "call_end" at bounding box center [374, 342] width 10 height 10
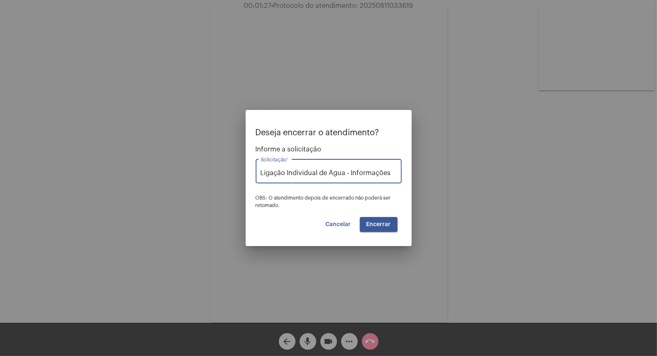
type input "Ligação Individual de Água - Informações"
click at [382, 220] on button "Encerrar" at bounding box center [379, 224] width 38 height 15
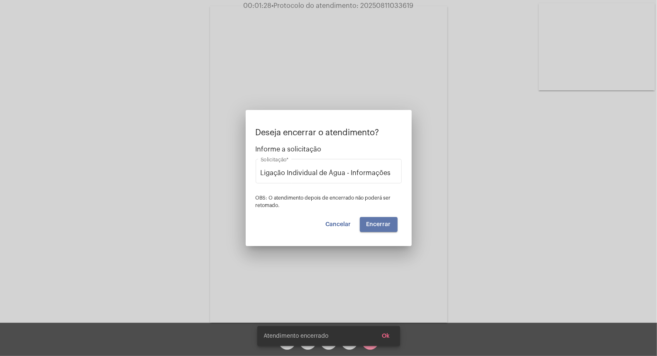
click at [382, 220] on button "Encerrar" at bounding box center [379, 224] width 38 height 15
click at [382, 220] on video at bounding box center [328, 164] width 237 height 317
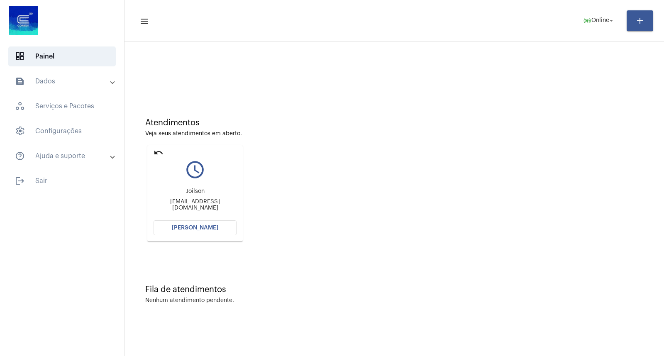
click at [200, 230] on span "[PERSON_NAME]" at bounding box center [195, 228] width 47 height 6
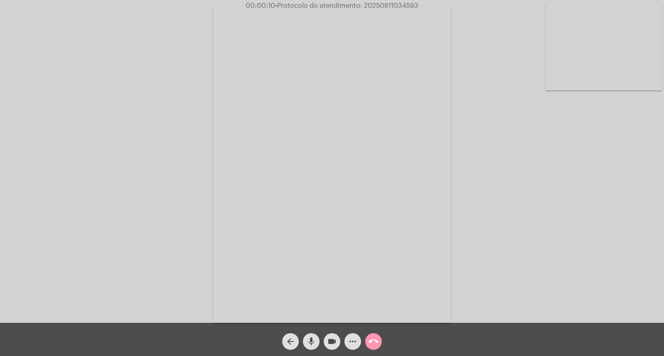
click at [316, 340] on button "mic" at bounding box center [311, 341] width 17 height 17
click at [316, 340] on mat-icon "mic_off" at bounding box center [311, 342] width 10 height 10
click at [390, 3] on span "• Protocolo do atendimento: 20250811034593" at bounding box center [346, 5] width 143 height 7
click at [376, 331] on div "call_end" at bounding box center [373, 339] width 21 height 21
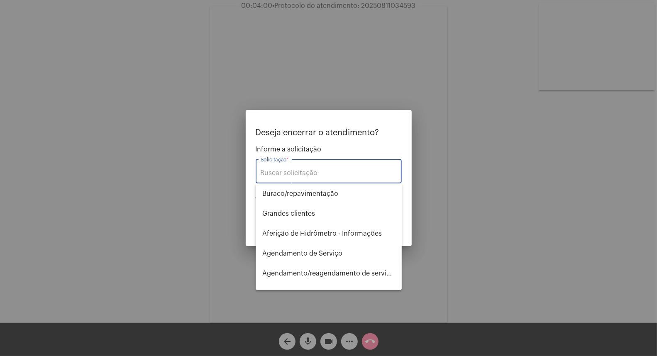
click at [336, 177] on div "Solicitação *" at bounding box center [329, 170] width 136 height 26
click at [340, 181] on div "Solicitação *" at bounding box center [329, 170] width 136 height 26
click at [340, 176] on input "Solicitação *" at bounding box center [329, 172] width 136 height 7
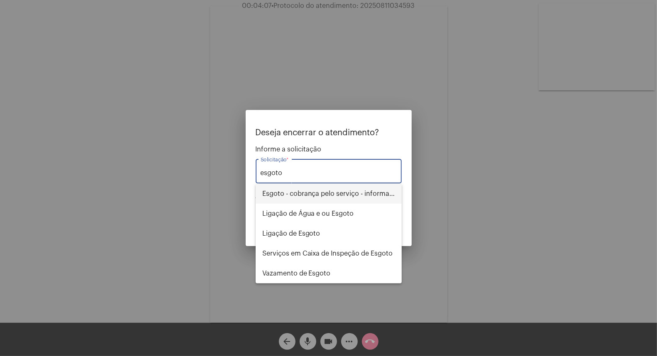
click at [341, 194] on span "Esgoto - cobrança pelo serviço - informações" at bounding box center [328, 194] width 133 height 20
type input "Esgoto - cobrança pelo serviço - informações"
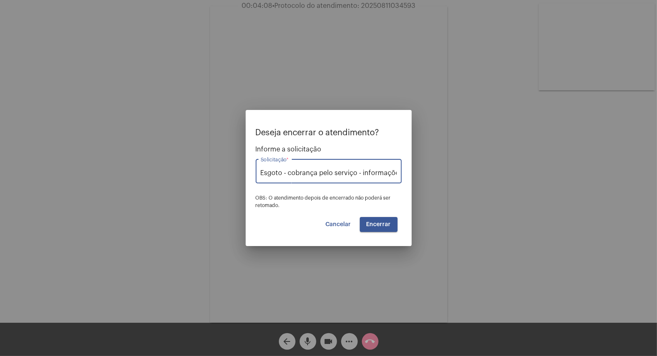
scroll to position [0, 5]
click at [387, 219] on button "Encerrar" at bounding box center [379, 224] width 38 height 15
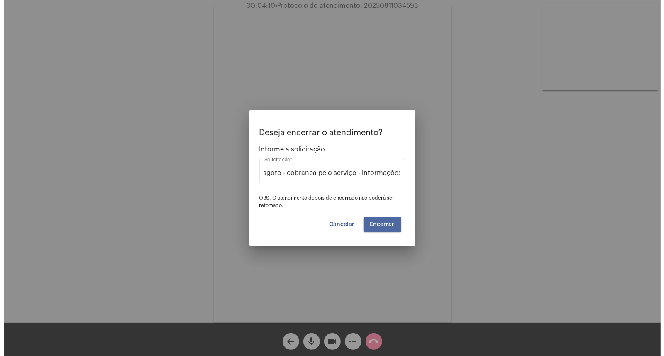
scroll to position [0, 0]
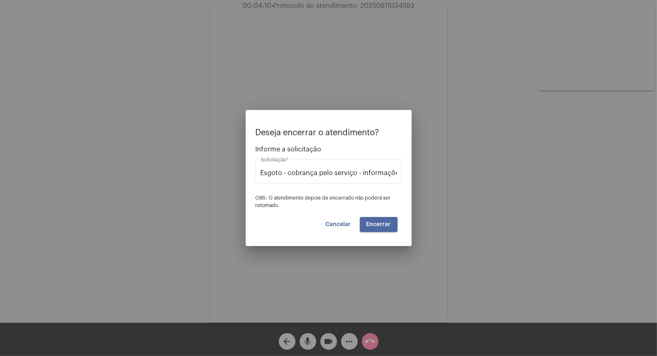
click at [387, 219] on button "Encerrar" at bounding box center [379, 224] width 38 height 15
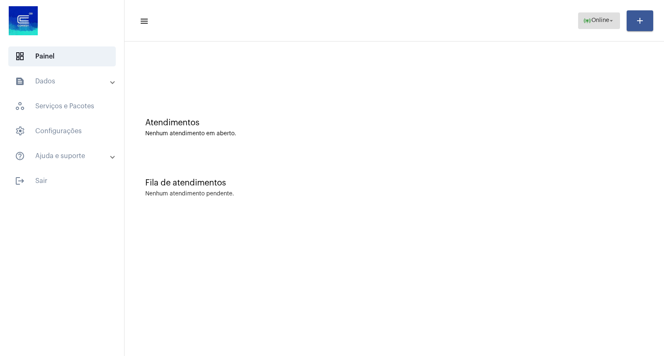
click at [584, 24] on mat-icon "online_prediction" at bounding box center [587, 21] width 8 height 8
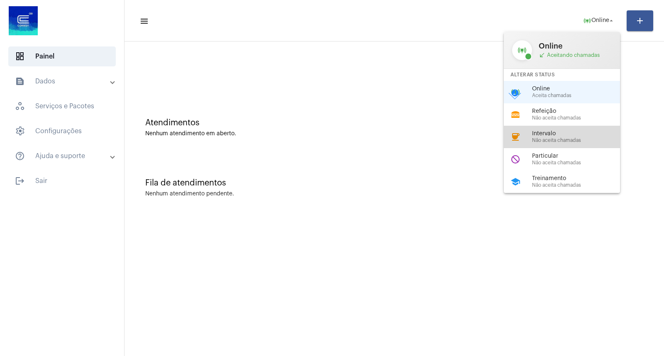
click at [582, 131] on span "Intervalo" at bounding box center [579, 134] width 95 height 6
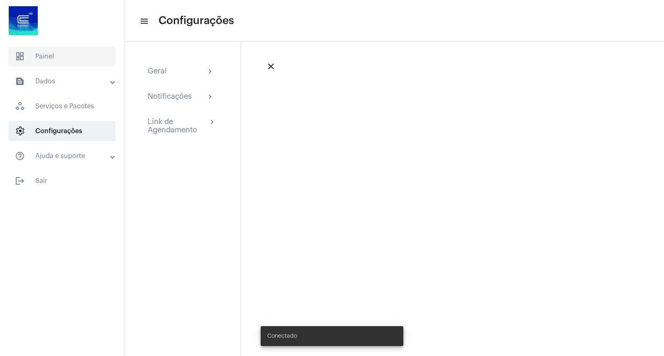
click at [37, 60] on span "dashboard Painel" at bounding box center [62, 57] width 108 height 20
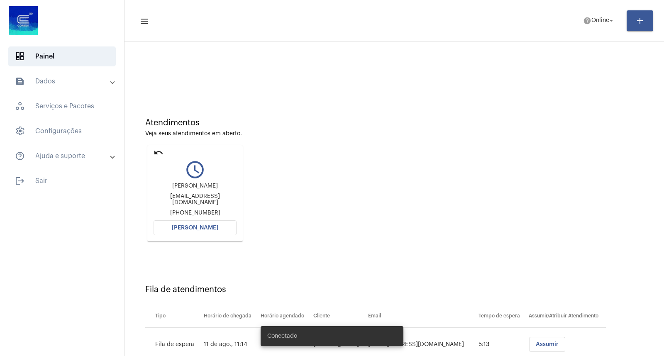
scroll to position [27, 0]
